Goal: Navigation & Orientation: Find specific page/section

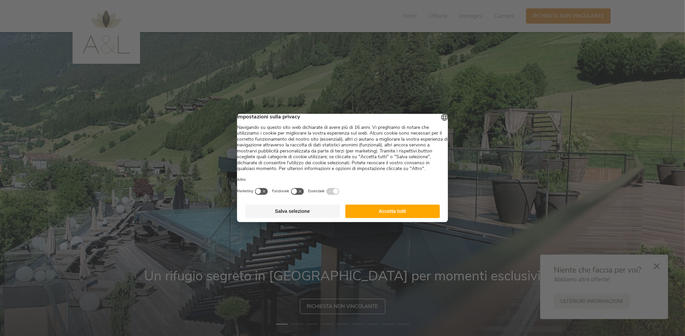
click at [300, 218] on button "Salva selezione" at bounding box center [292, 211] width 95 height 13
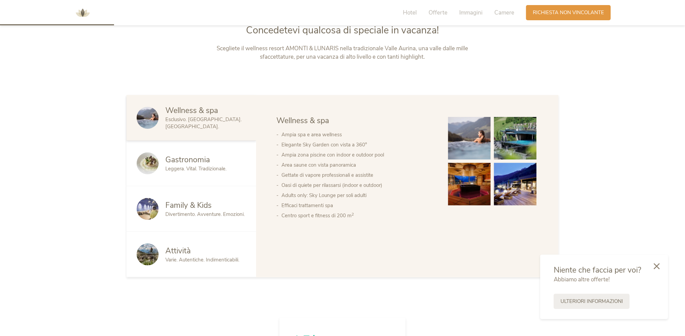
scroll to position [405, 0]
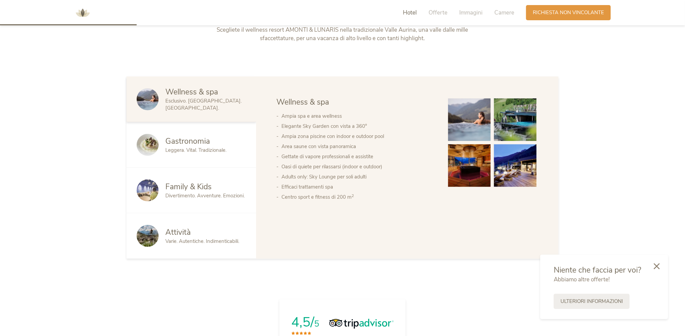
click at [190, 145] on span "Gastronomia" at bounding box center [187, 141] width 45 height 10
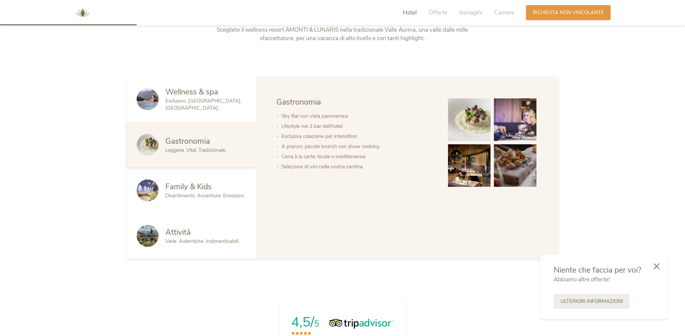
click at [197, 186] on span "Family & Kids" at bounding box center [188, 186] width 46 height 10
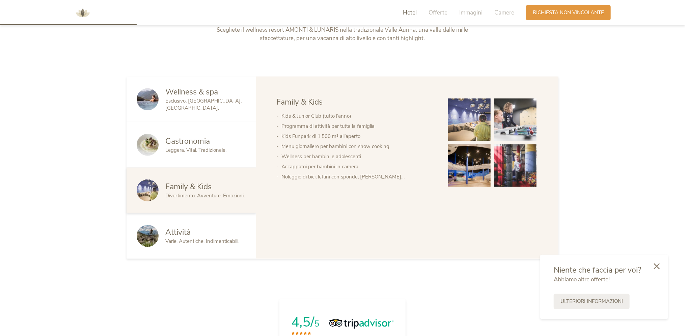
click at [183, 238] on span "Varie. Autentiche. Indimenticabili." at bounding box center [202, 241] width 74 height 7
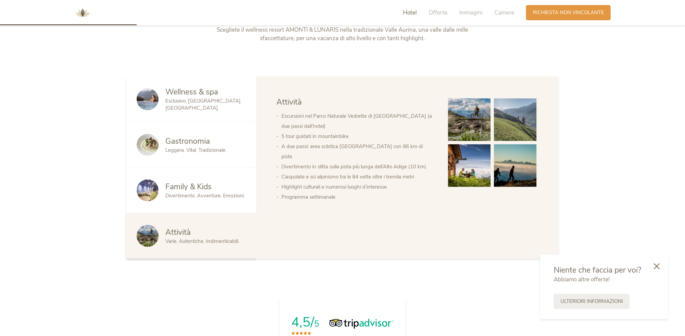
click at [192, 190] on span "Family & Kids" at bounding box center [188, 186] width 46 height 10
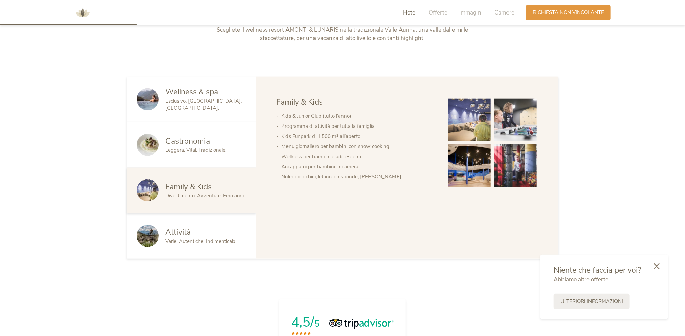
click at [519, 120] on img at bounding box center [515, 119] width 42 height 42
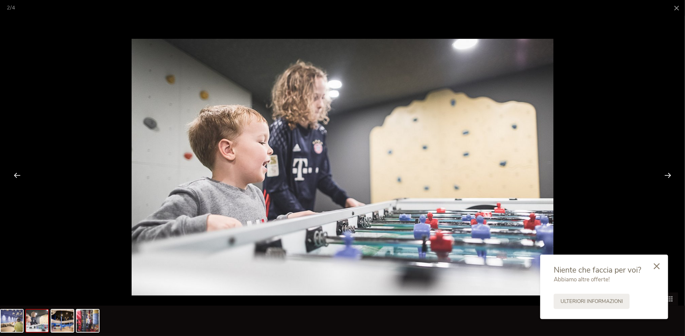
click at [672, 172] on div at bounding box center [667, 175] width 21 height 21
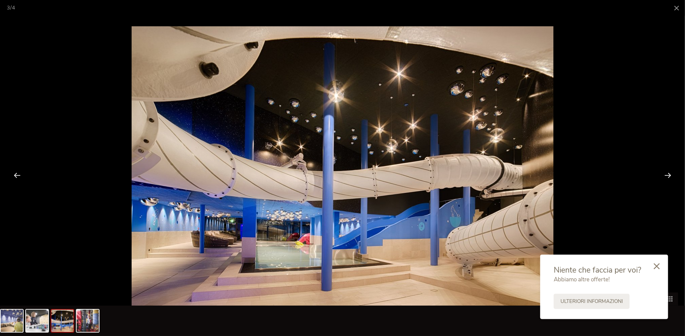
click at [669, 173] on div at bounding box center [667, 175] width 21 height 21
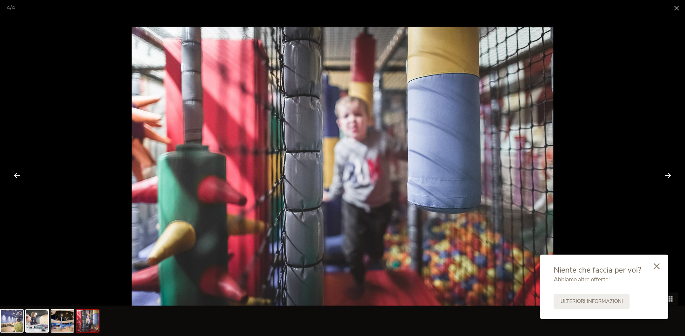
click at [669, 173] on div at bounding box center [667, 175] width 21 height 21
